Goal: Information Seeking & Learning: Learn about a topic

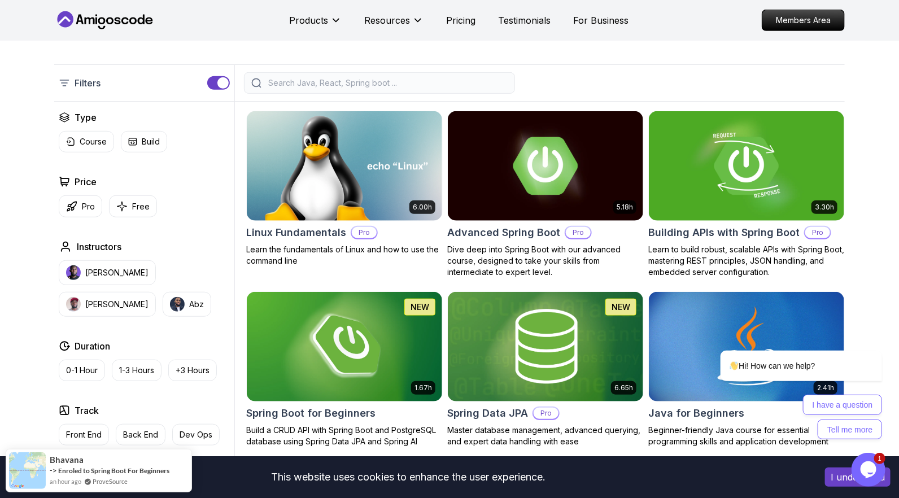
scroll to position [245, 0]
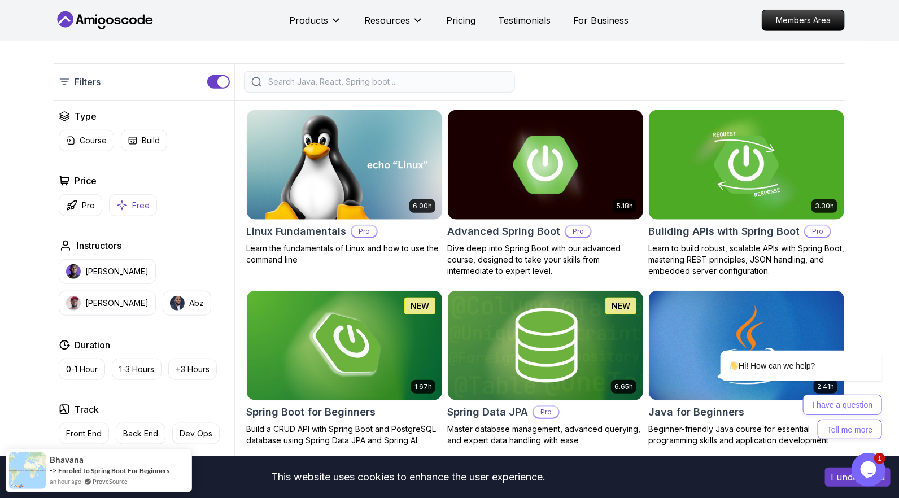
click at [138, 200] on p "Free" at bounding box center [140, 205] width 17 height 11
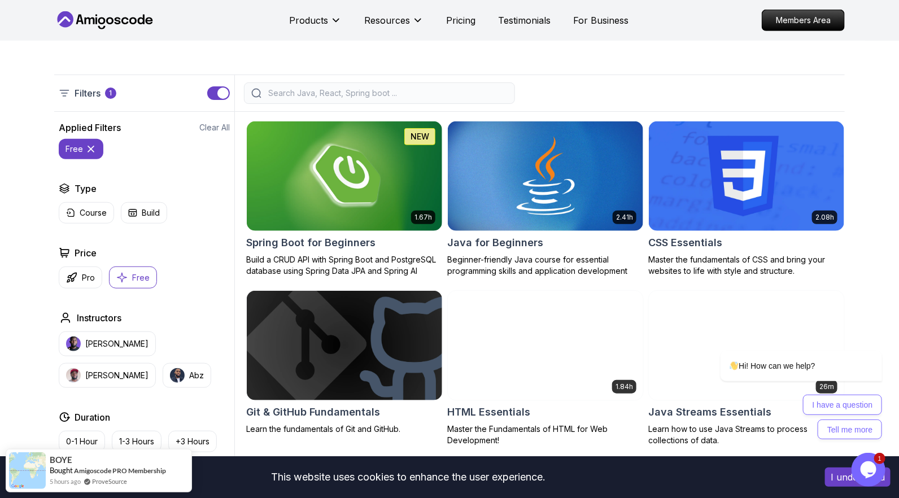
scroll to position [233, 0]
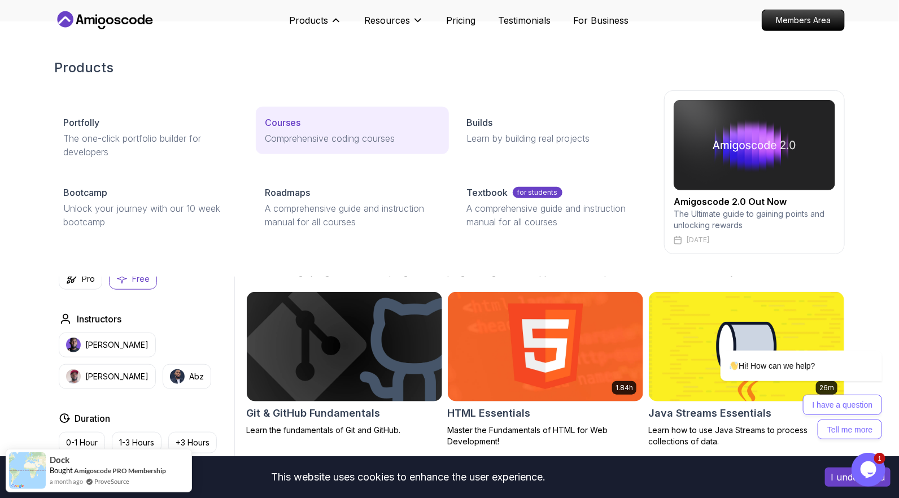
click at [285, 132] on p "Comprehensive coding courses" at bounding box center [352, 139] width 174 height 14
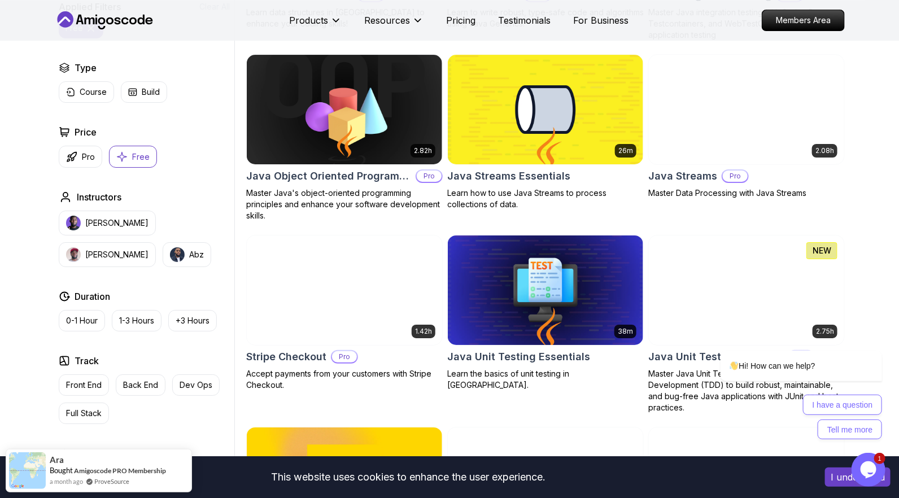
scroll to position [1722, 0]
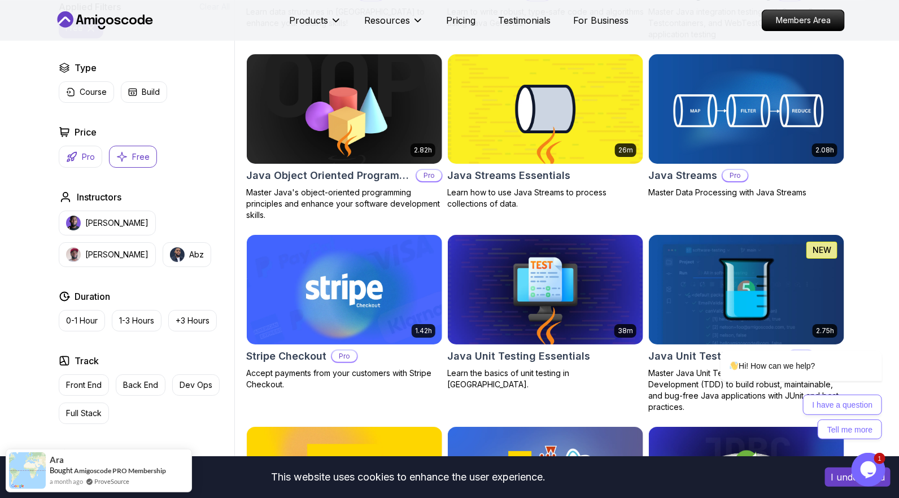
click at [87, 154] on p "Pro" at bounding box center [88, 156] width 13 height 11
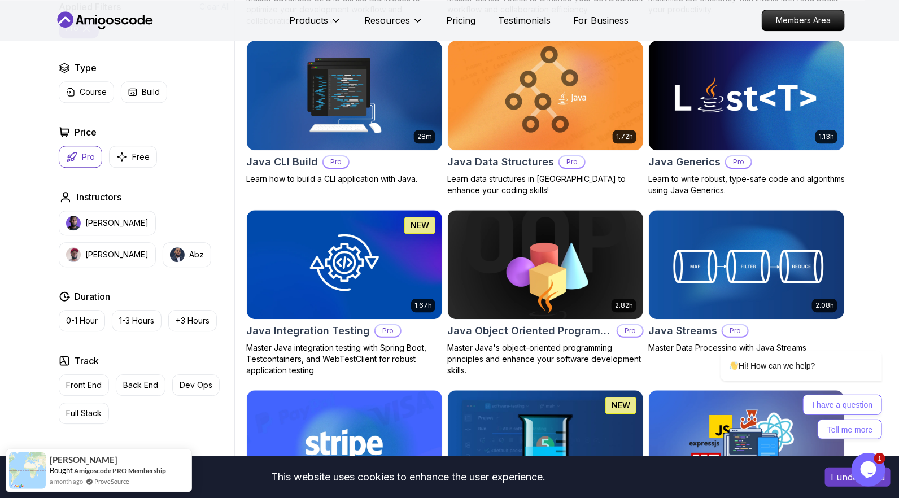
scroll to position [1216, 0]
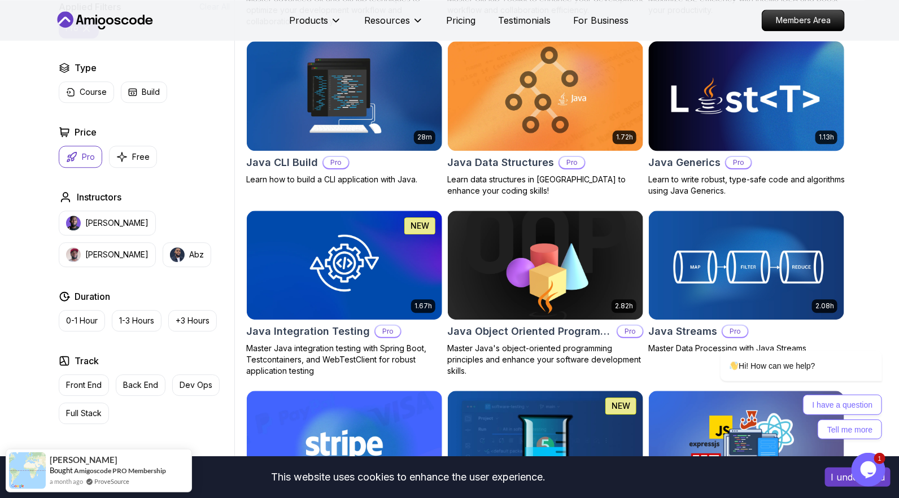
click at [763, 106] on img at bounding box center [746, 95] width 205 height 115
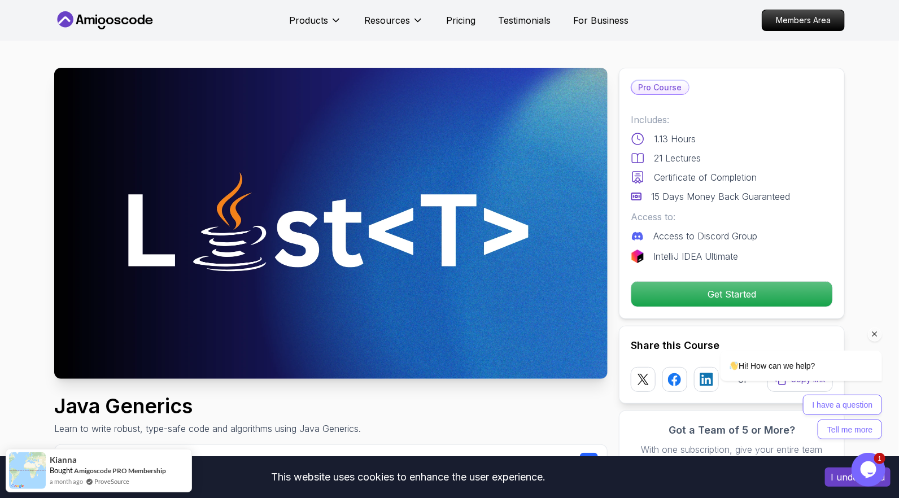
click at [693, 292] on div "Hi! How can we help? I have a question Tell me more" at bounding box center [785, 346] width 203 height 198
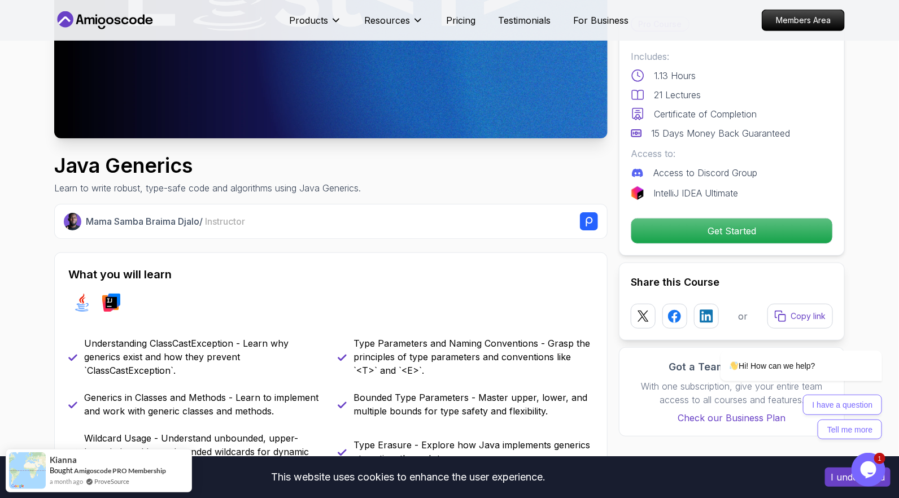
scroll to position [241, 0]
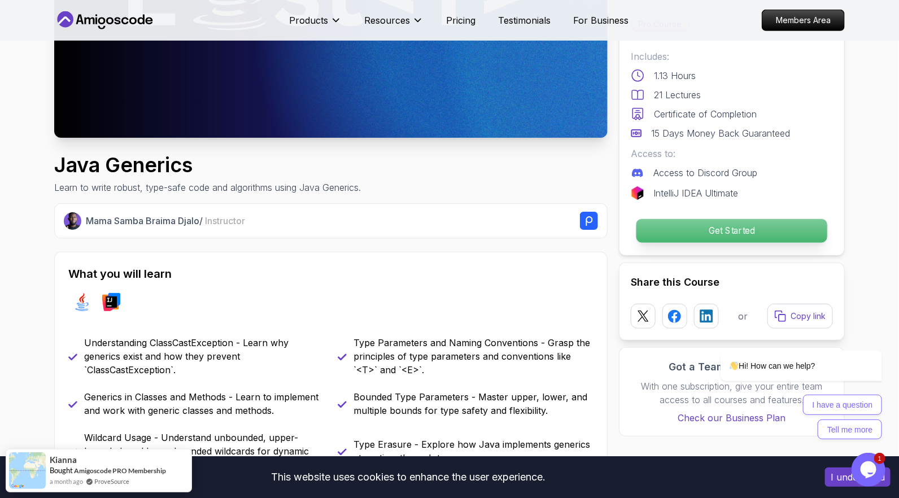
click at [737, 239] on p "Get Started" at bounding box center [731, 231] width 191 height 24
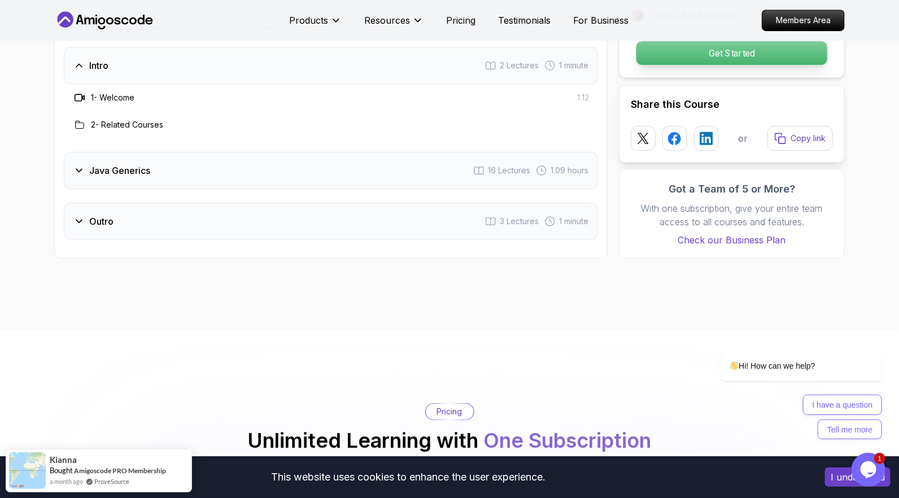
scroll to position [1840, 0]
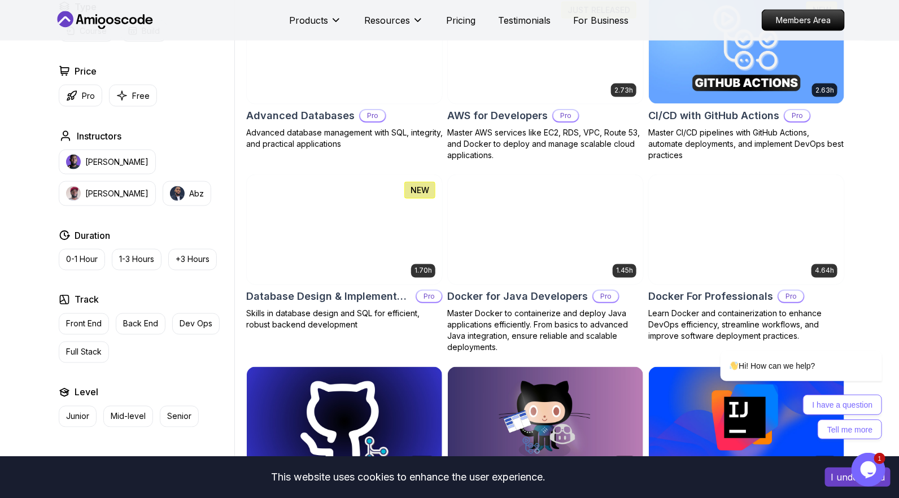
scroll to position [710, 0]
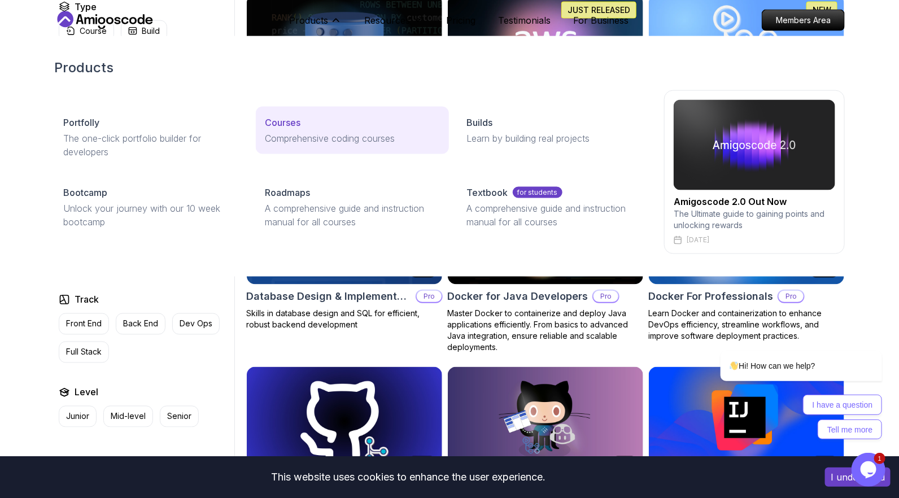
click at [298, 140] on p "Comprehensive coding courses" at bounding box center [352, 139] width 174 height 14
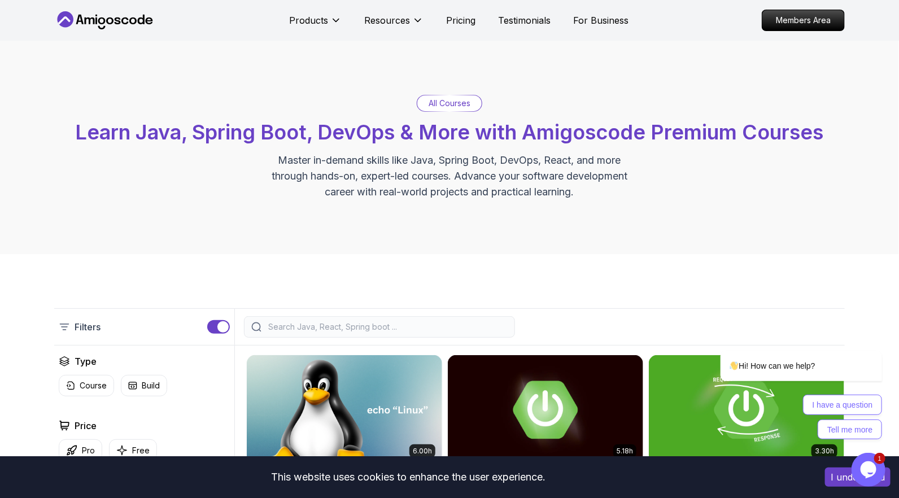
click at [125, 19] on icon at bounding box center [105, 20] width 102 height 18
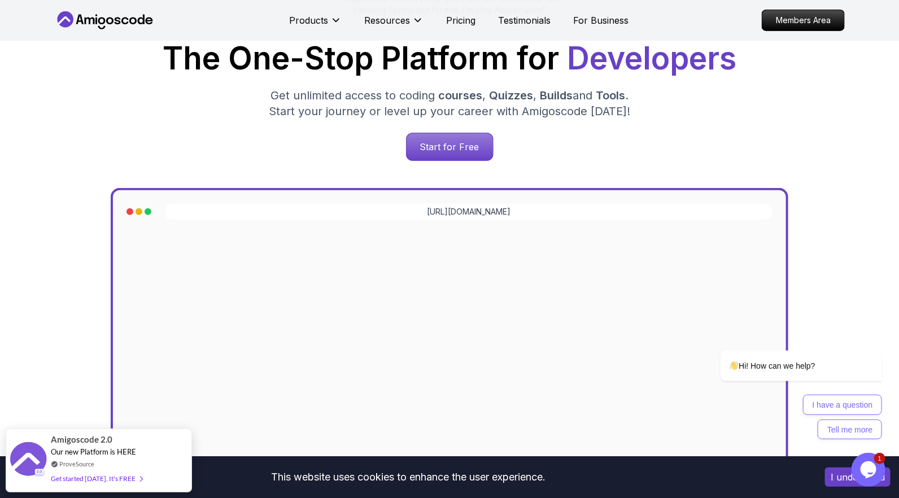
scroll to position [176, 0]
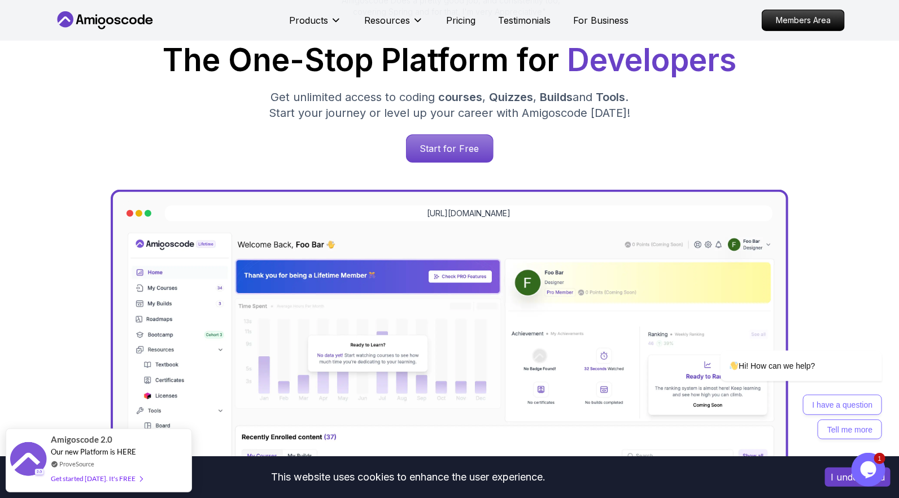
click at [404, 251] on img at bounding box center [449, 426] width 655 height 393
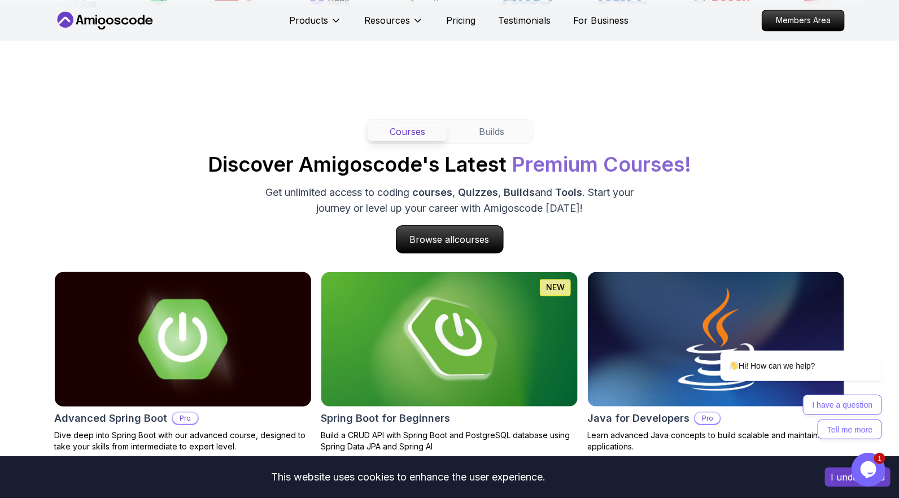
scroll to position [987, 0]
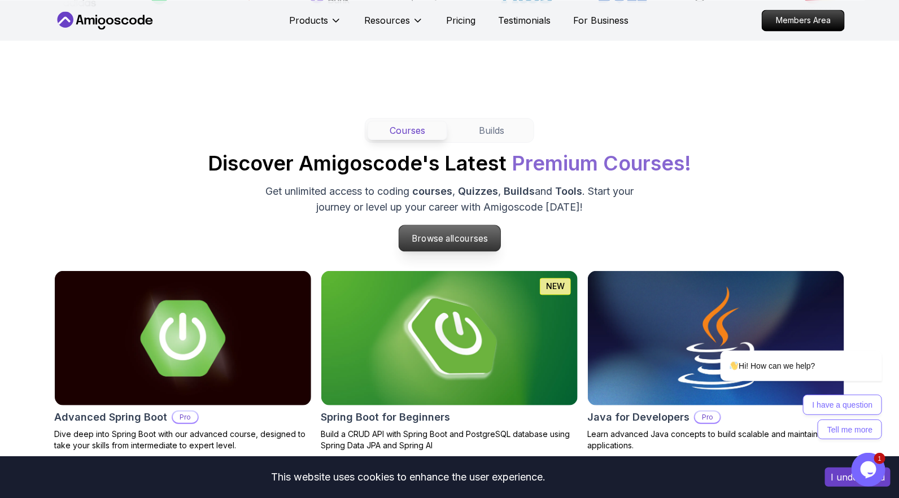
click at [465, 237] on span "courses" at bounding box center [470, 238] width 33 height 11
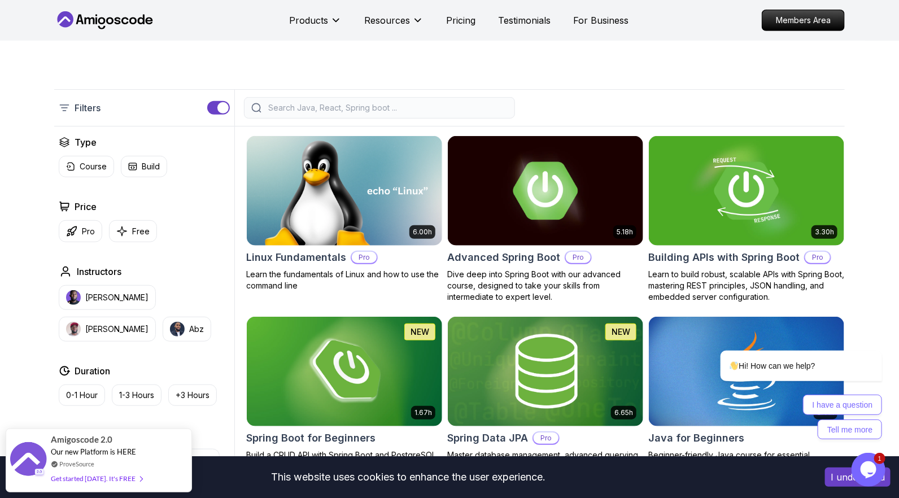
scroll to position [213, 0]
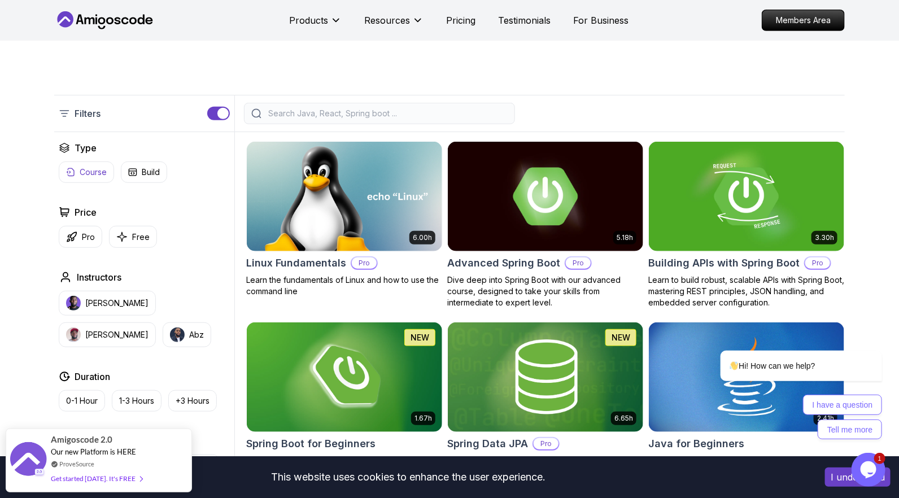
click at [89, 178] on button "Course" at bounding box center [86, 171] width 55 height 21
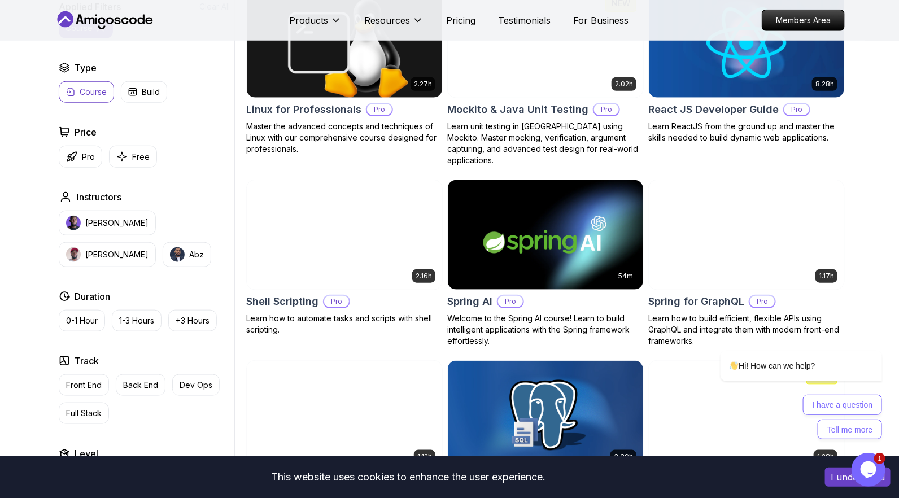
scroll to position [2318, 0]
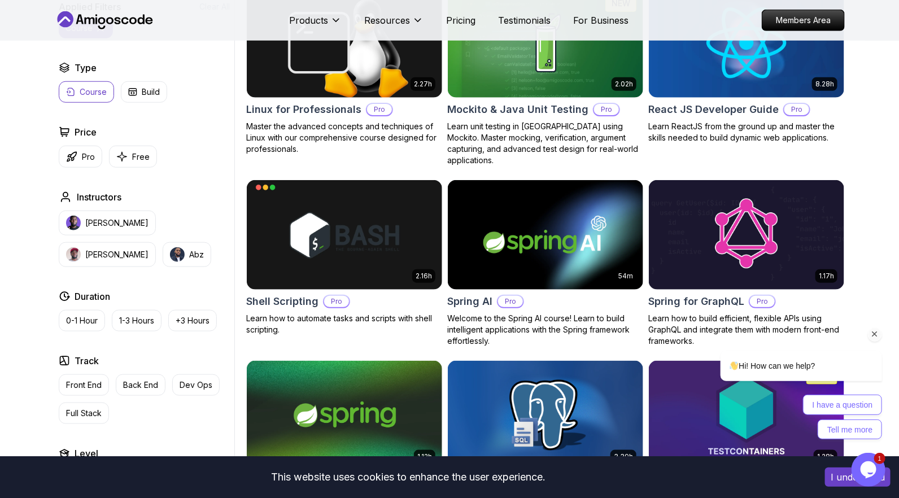
click at [874, 336] on icon "Chat attention grabber" at bounding box center [874, 334] width 10 height 10
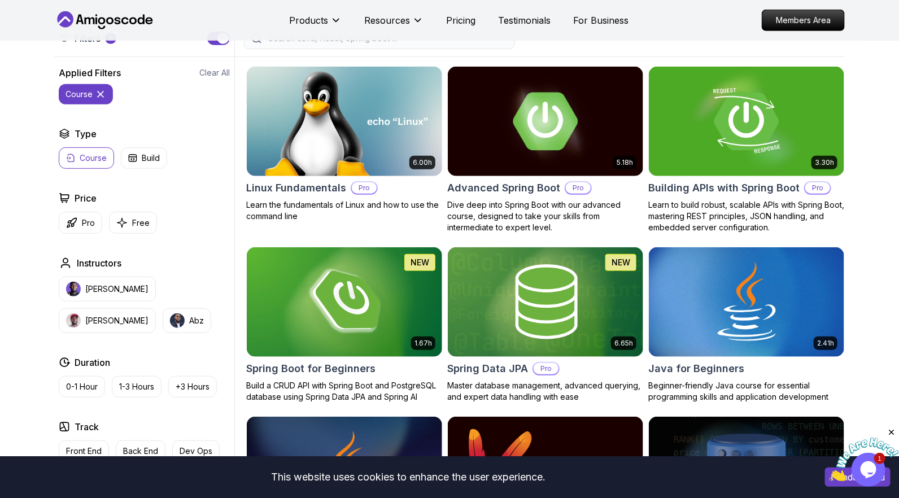
scroll to position [278, 0]
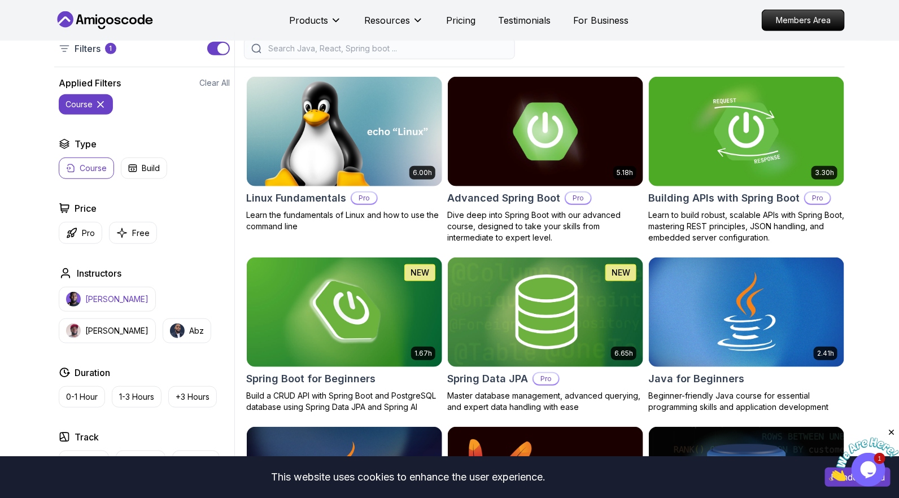
click at [99, 297] on p "[PERSON_NAME]" at bounding box center [116, 299] width 63 height 11
click at [89, 230] on p "Pro" at bounding box center [88, 232] width 13 height 11
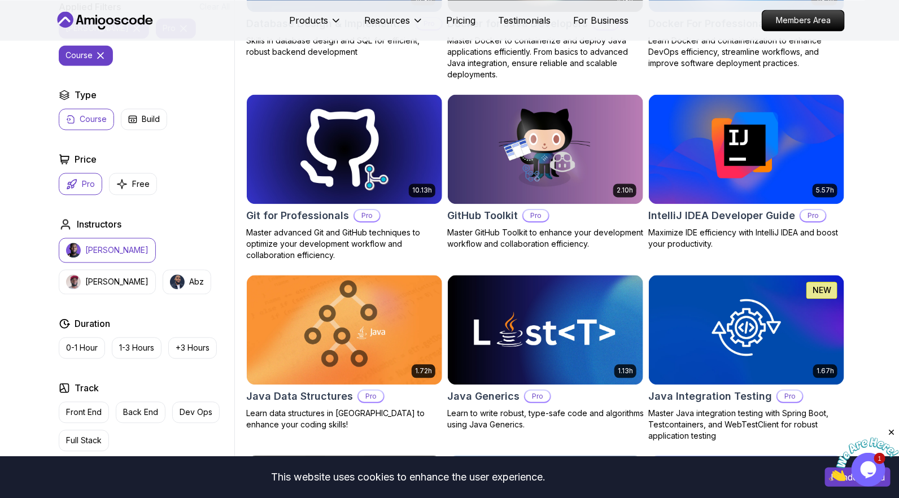
scroll to position [874, 0]
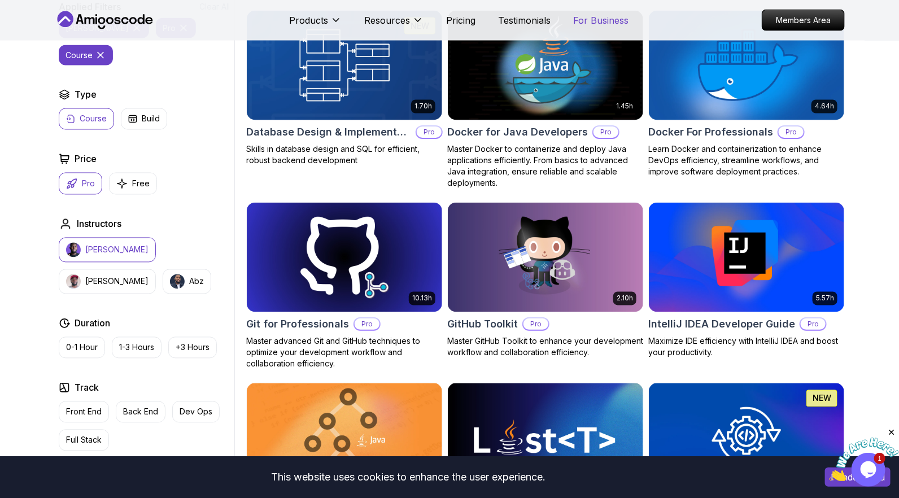
click at [601, 22] on p "For Business" at bounding box center [600, 21] width 55 height 14
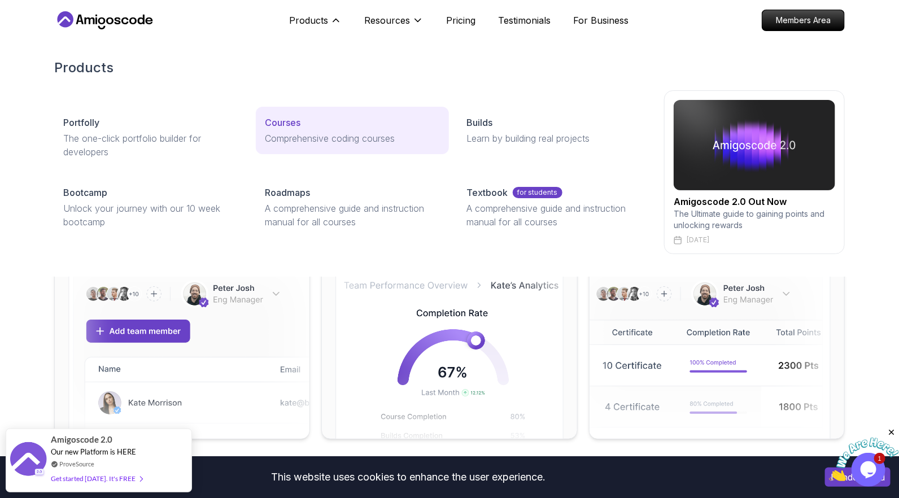
click at [305, 140] on p "Comprehensive coding courses" at bounding box center [352, 139] width 174 height 14
